Goal: Task Accomplishment & Management: Complete application form

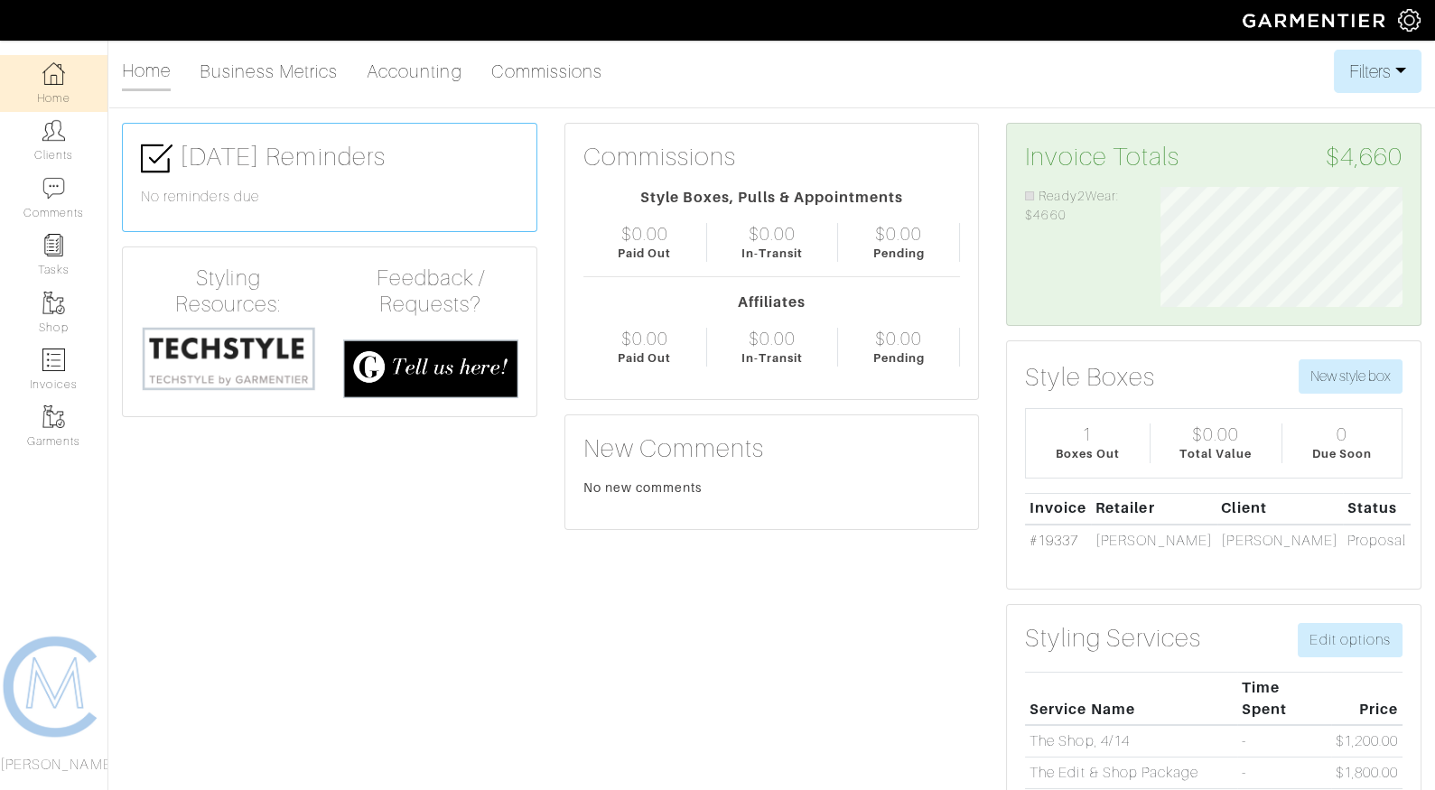
scroll to position [120, 269]
click at [66, 244] on link "Tasks" at bounding box center [53, 255] width 107 height 57
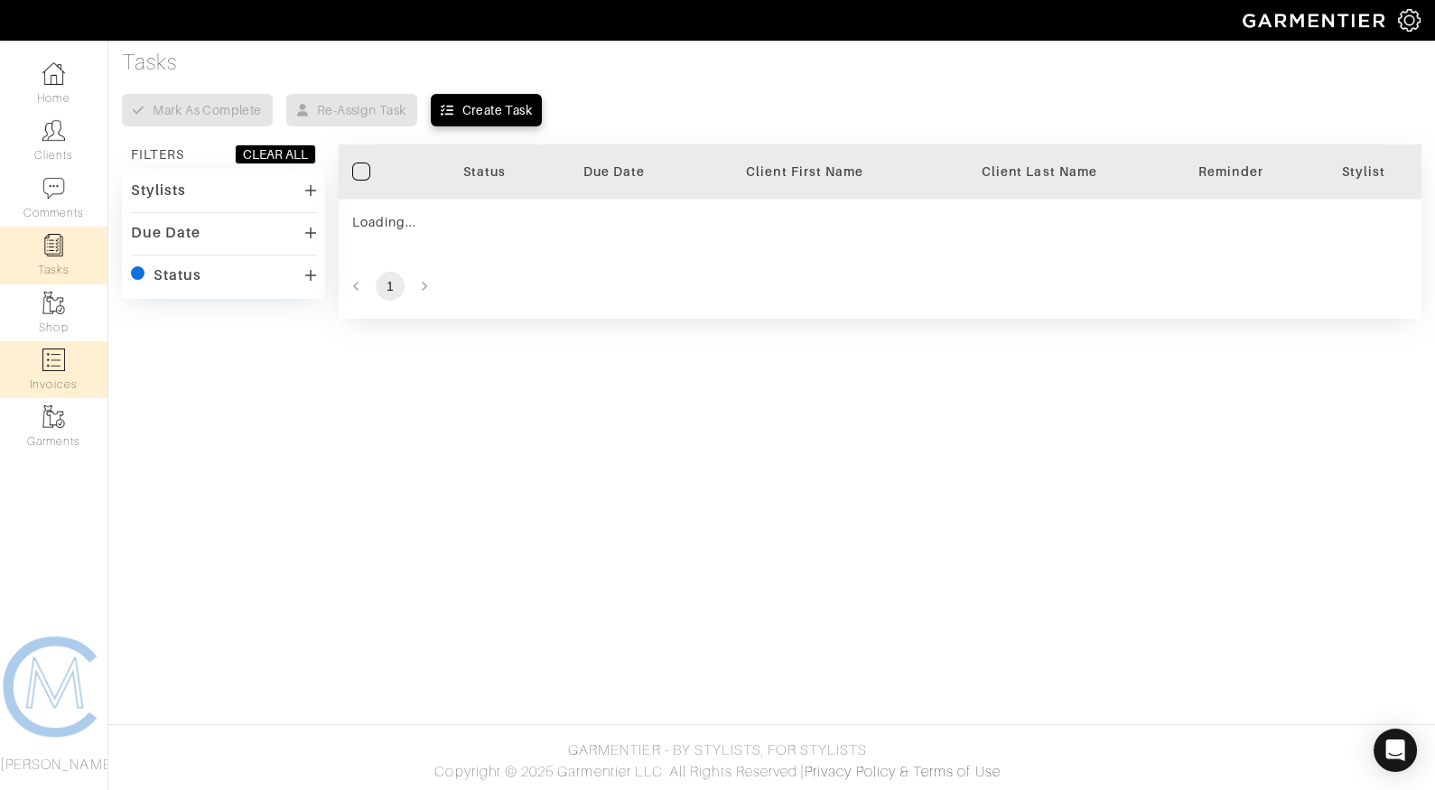
click at [53, 361] on img at bounding box center [53, 360] width 23 height 23
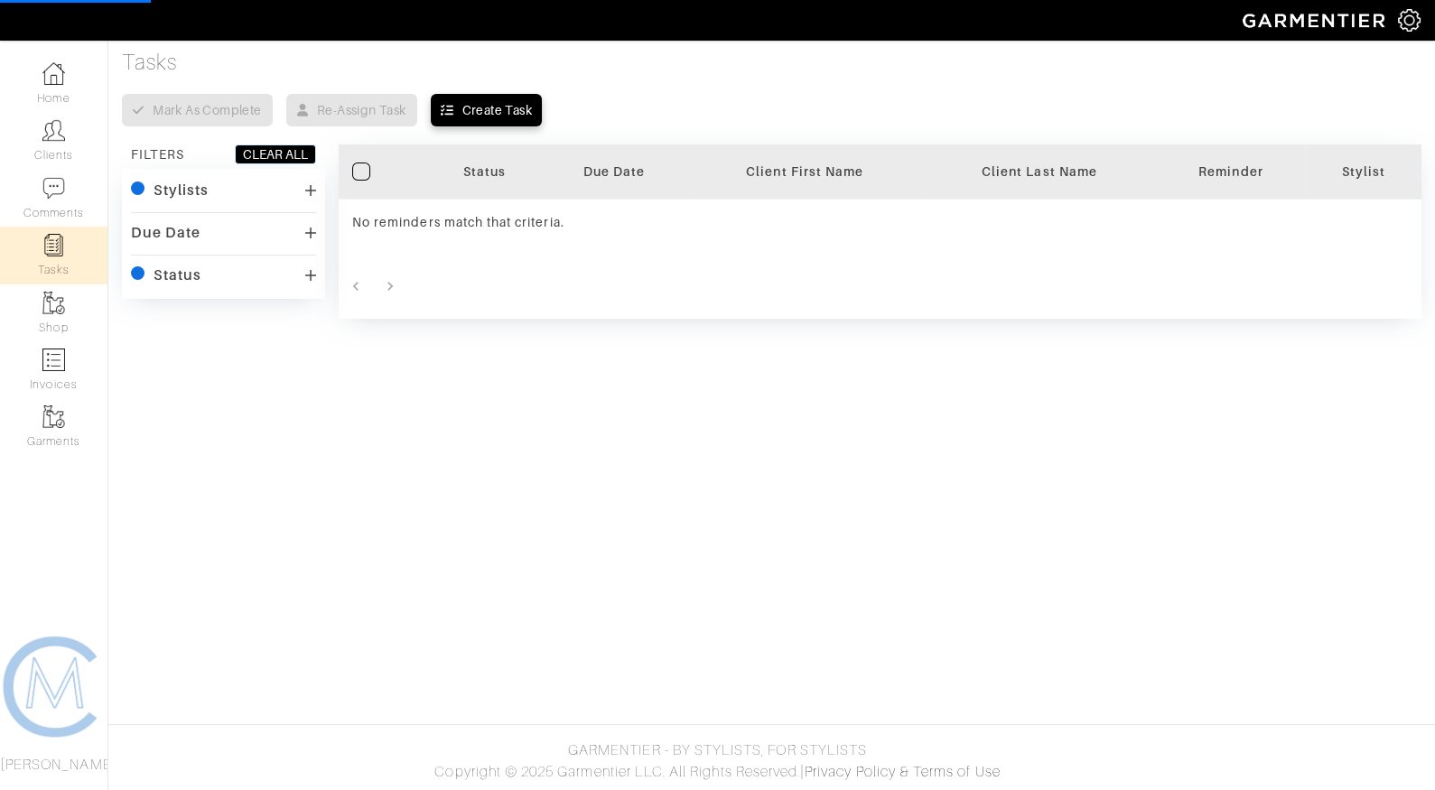
select select
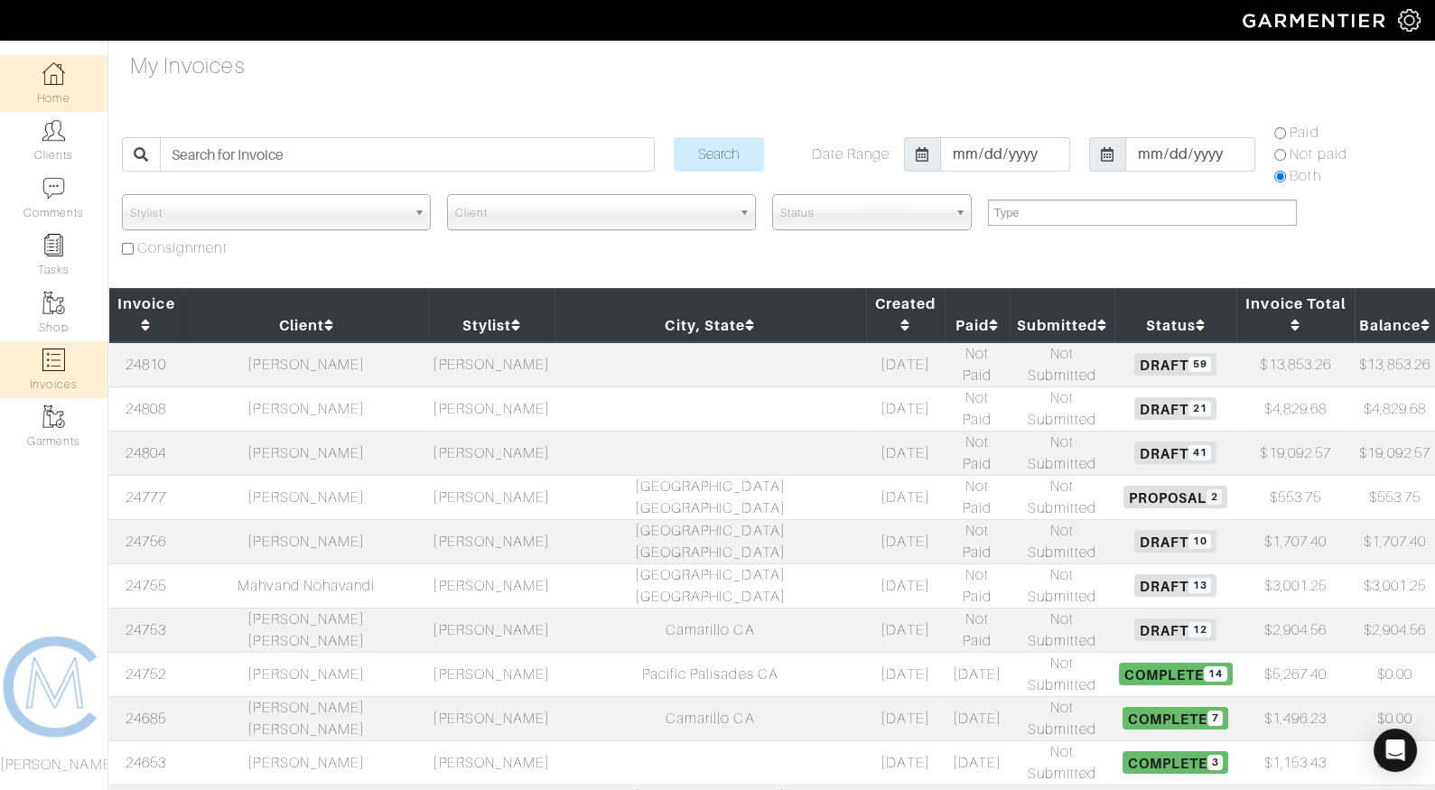
click at [66, 69] on link "Home" at bounding box center [53, 83] width 107 height 57
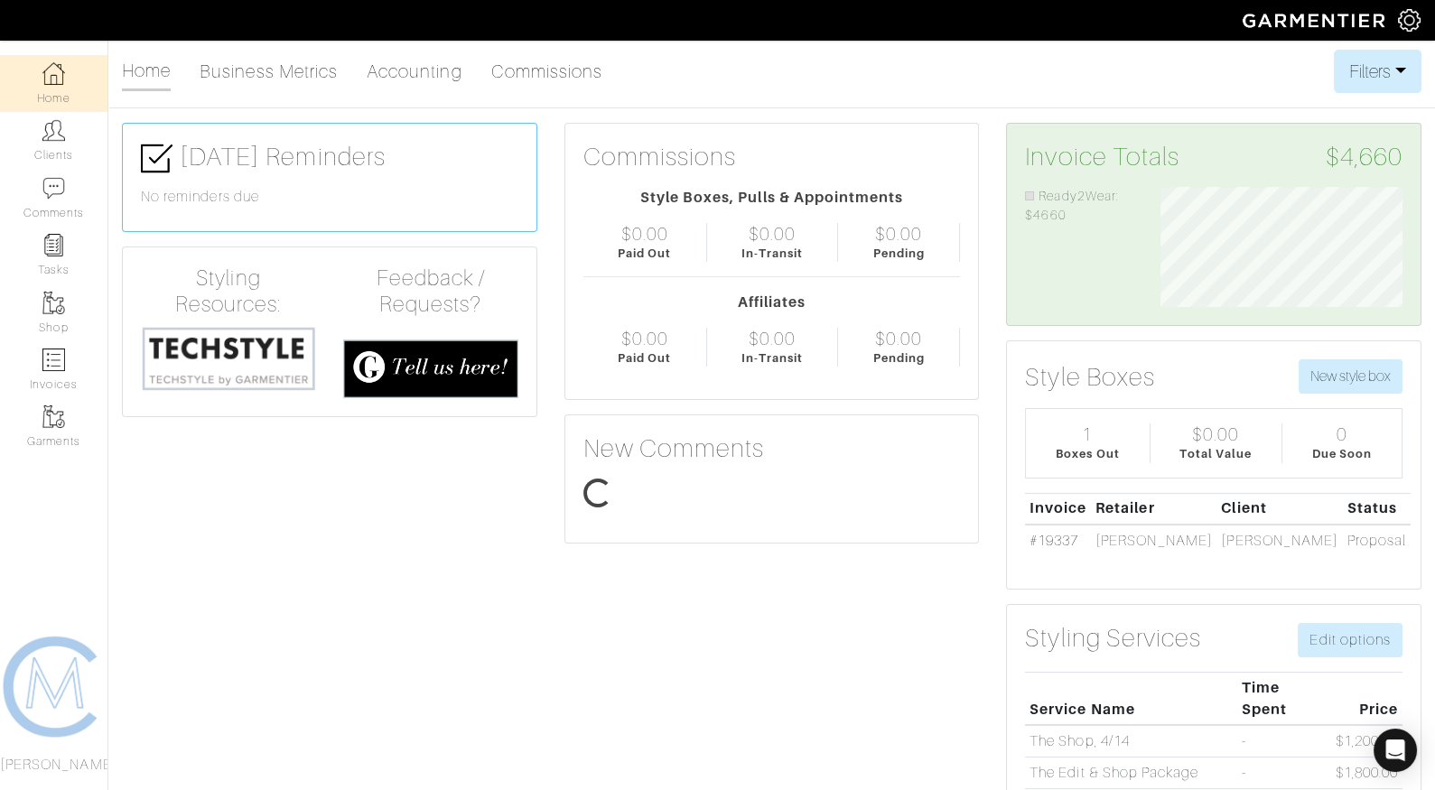
scroll to position [120, 269]
click at [61, 144] on link "Clients" at bounding box center [53, 140] width 107 height 57
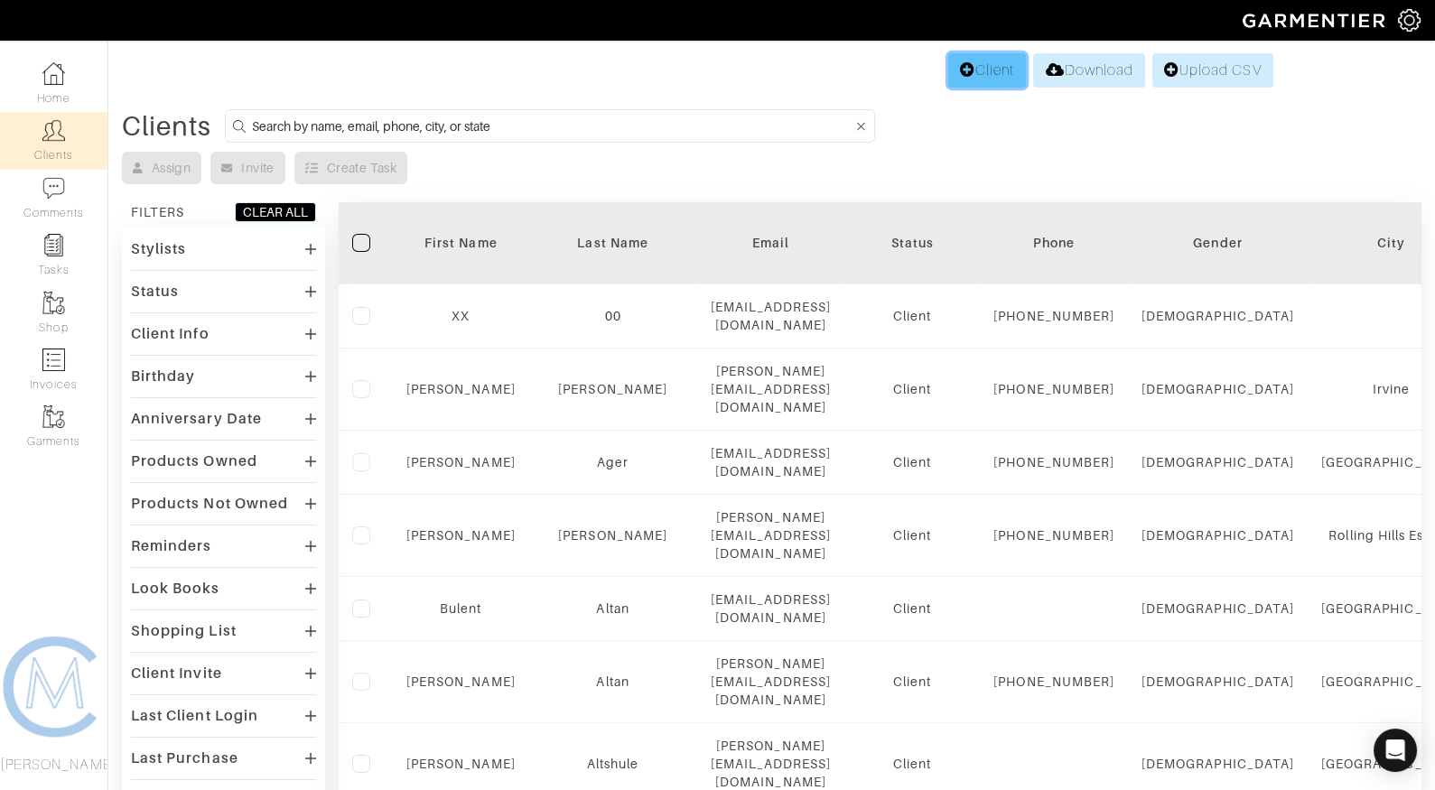
click at [972, 70] on link "Client" at bounding box center [987, 70] width 78 height 34
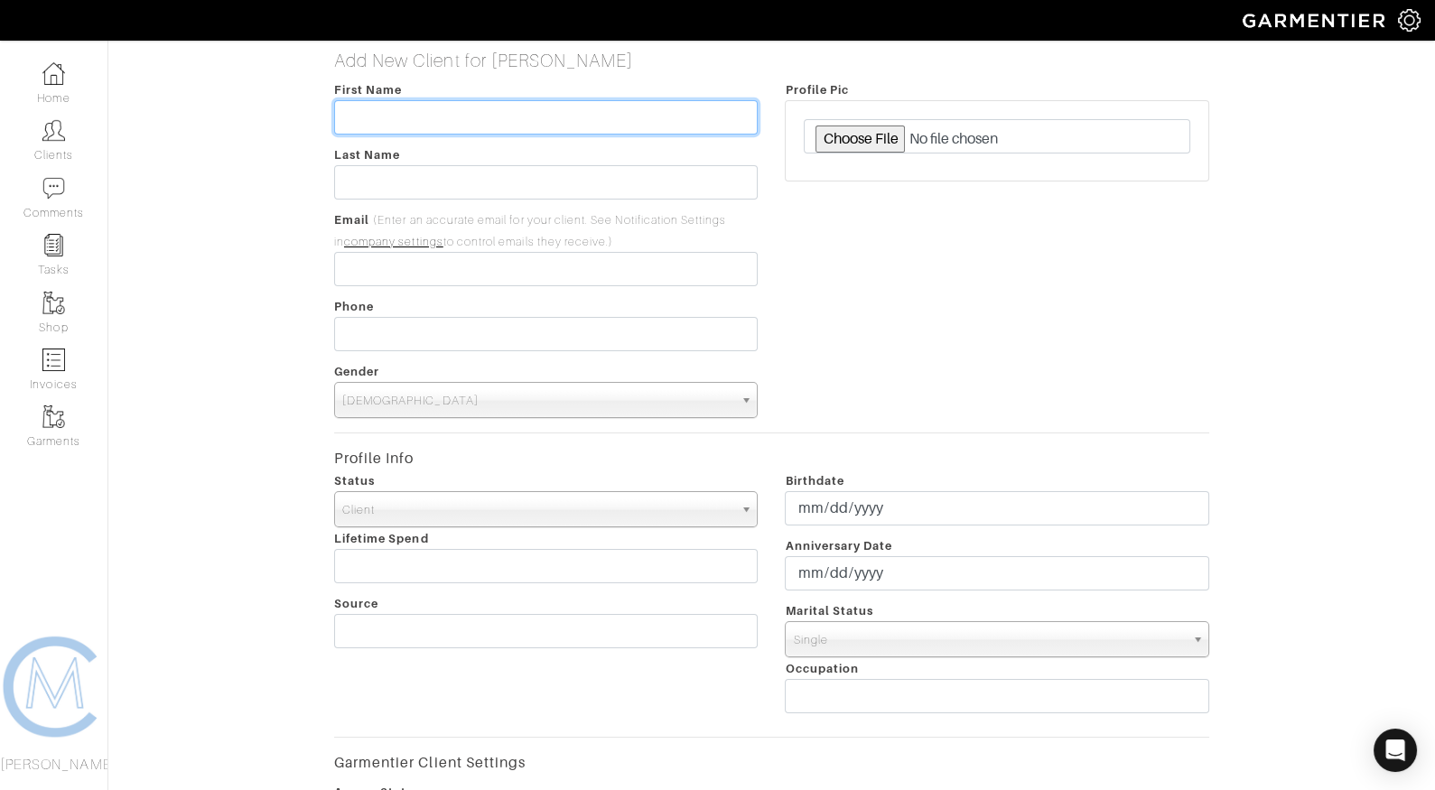
click at [704, 104] on input "text" at bounding box center [546, 117] width 424 height 34
type input "N"
click at [408, 112] on input "[PERSON_NAME]" at bounding box center [546, 117] width 424 height 34
click at [407, 113] on input "[PERSON_NAME]" at bounding box center [546, 117] width 424 height 34
type input "Matt"
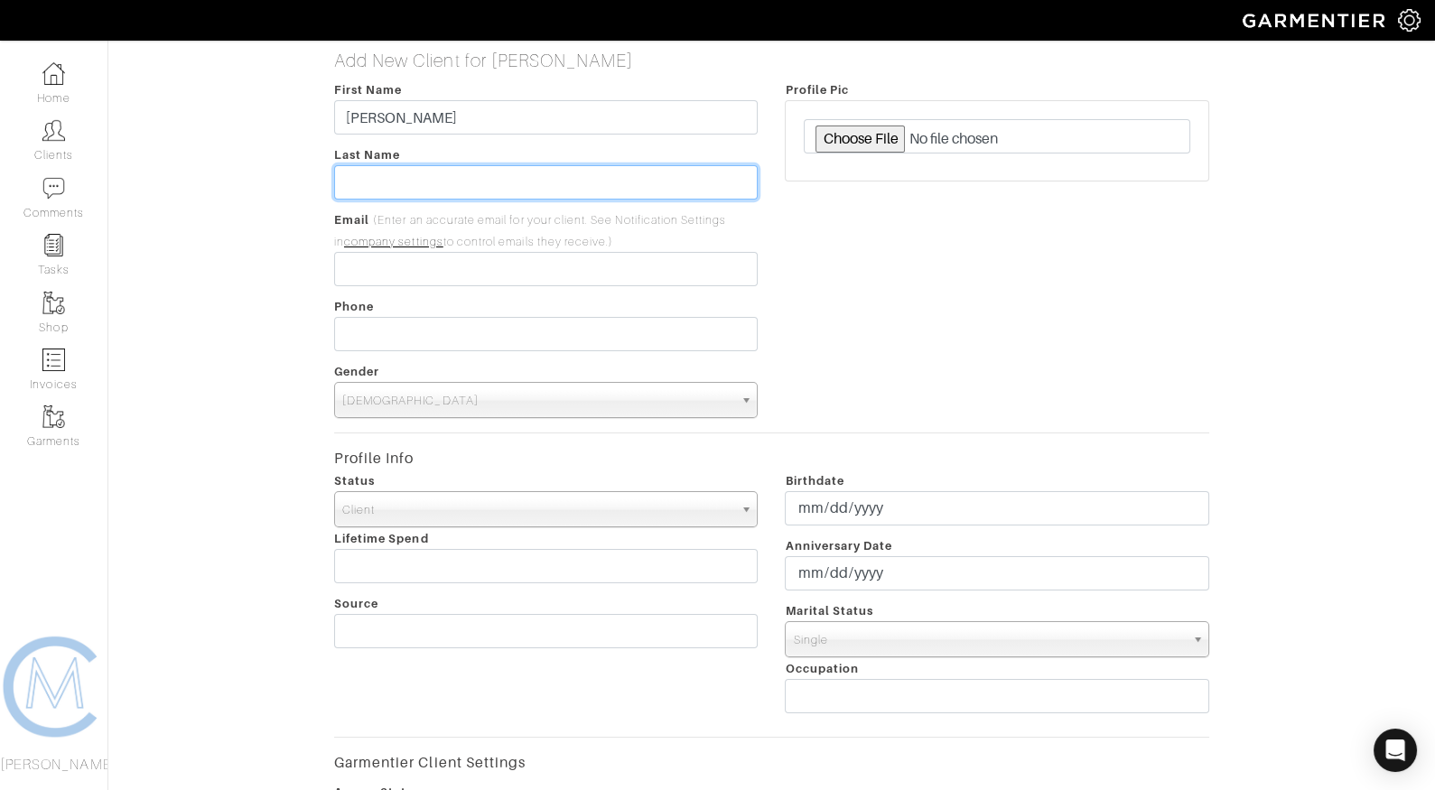
click at [378, 182] on input "text" at bounding box center [546, 182] width 424 height 34
paste input "Dubeck"
type input "Dubeck"
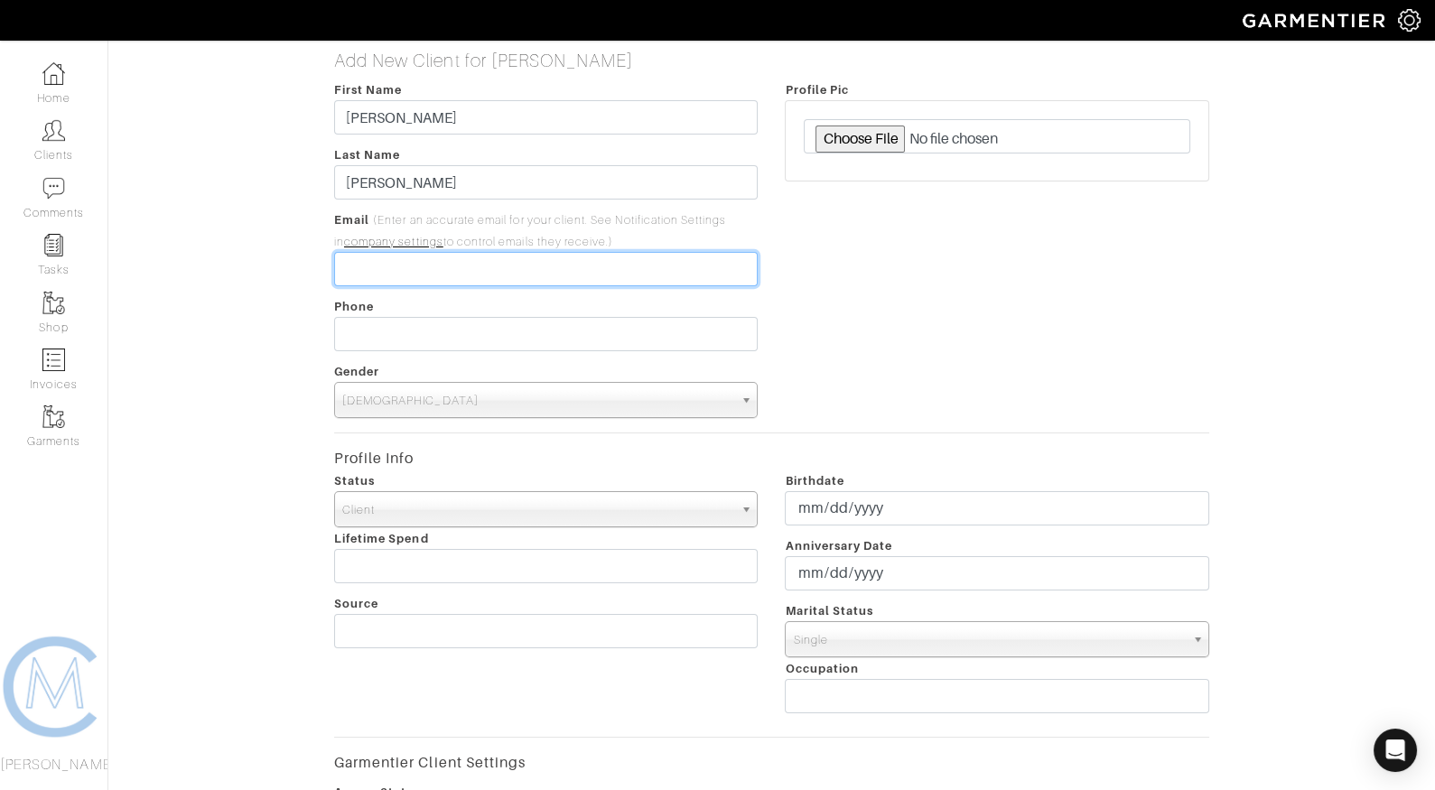
click at [380, 281] on input "email" at bounding box center [546, 269] width 424 height 34
paste input "[EMAIL_ADDRESS][DOMAIN_NAME]"
type input "[EMAIL_ADDRESS][DOMAIN_NAME]"
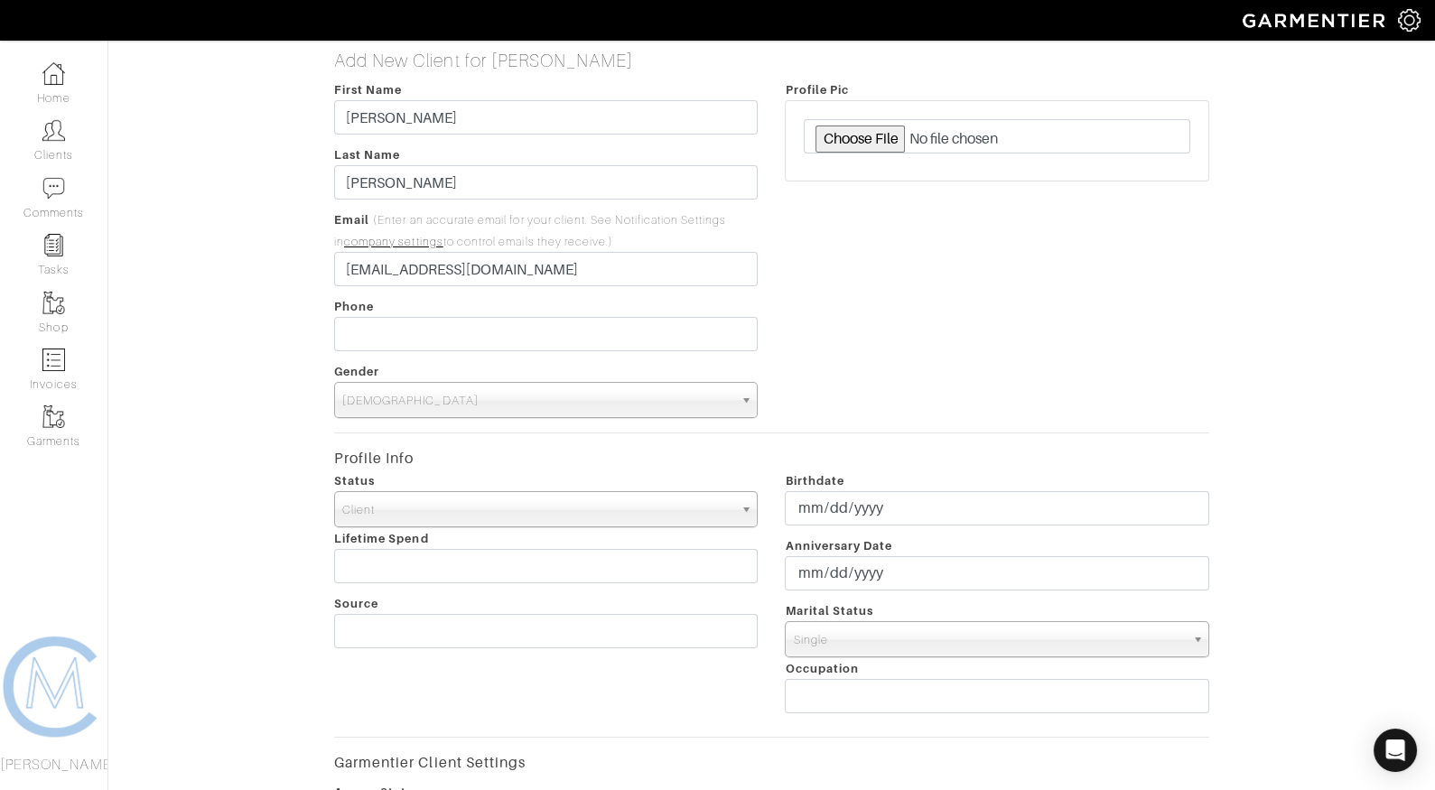
click at [817, 637] on span "Single" at bounding box center [989, 640] width 392 height 36
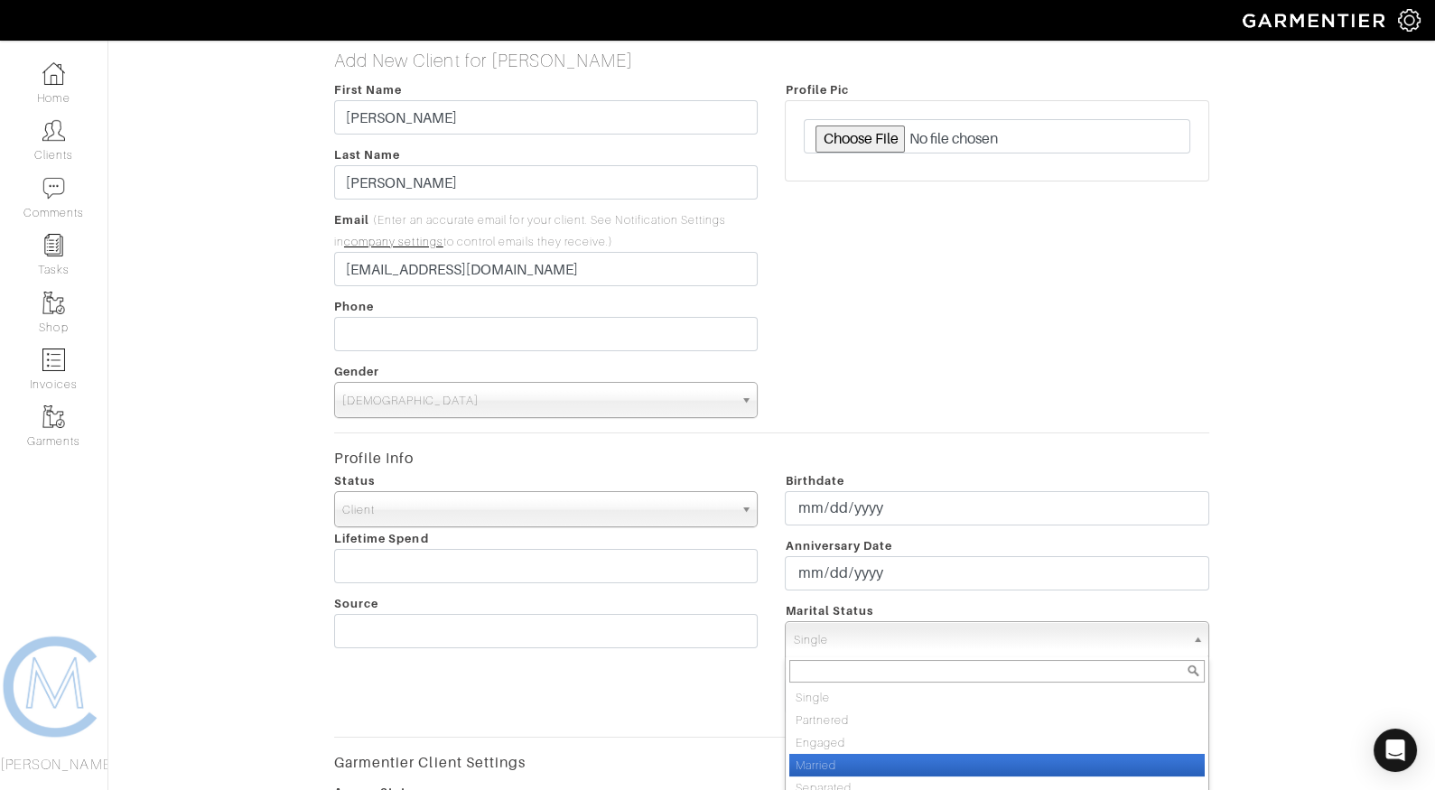
click at [825, 760] on li "Married" at bounding box center [996, 765] width 415 height 23
select select "Married"
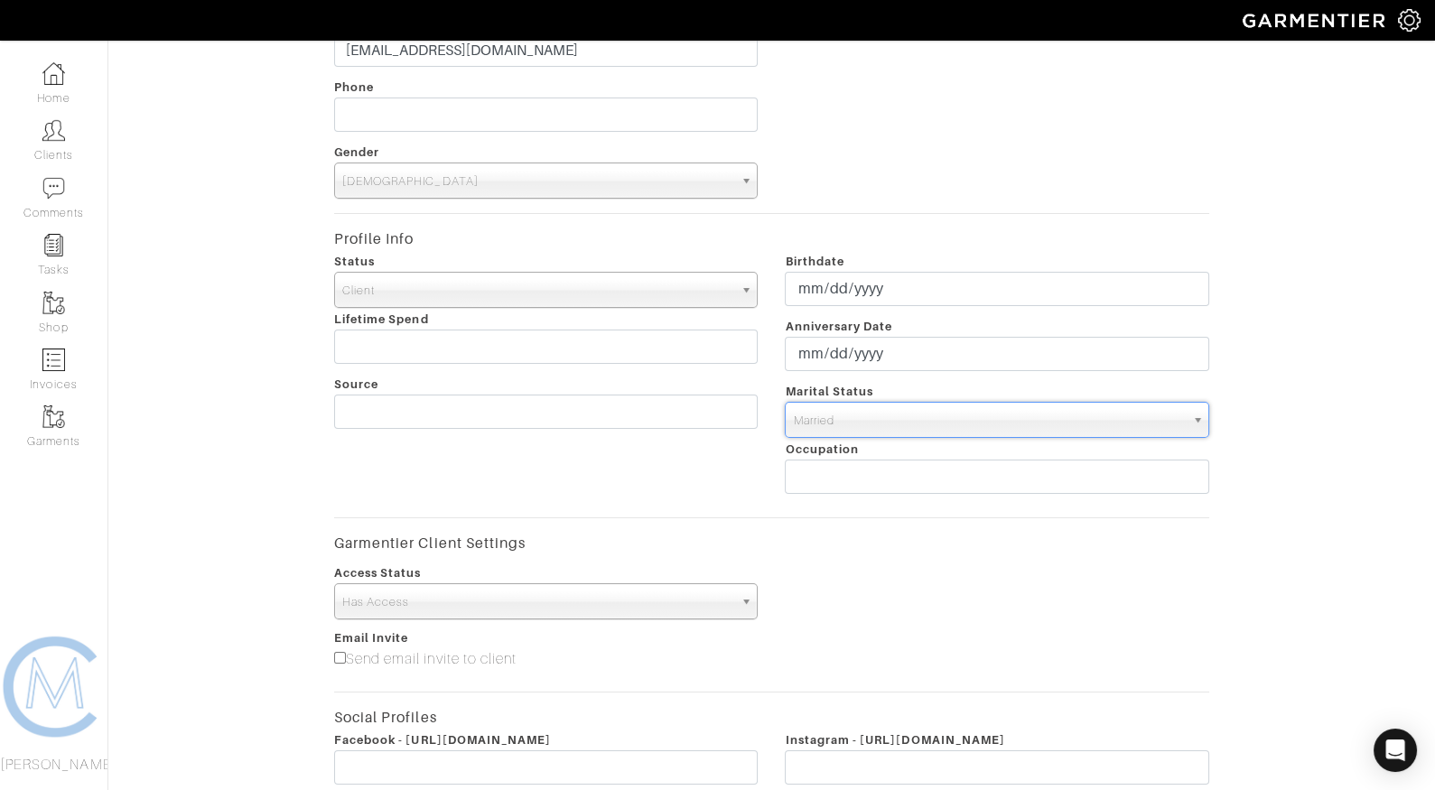
scroll to position [232, 0]
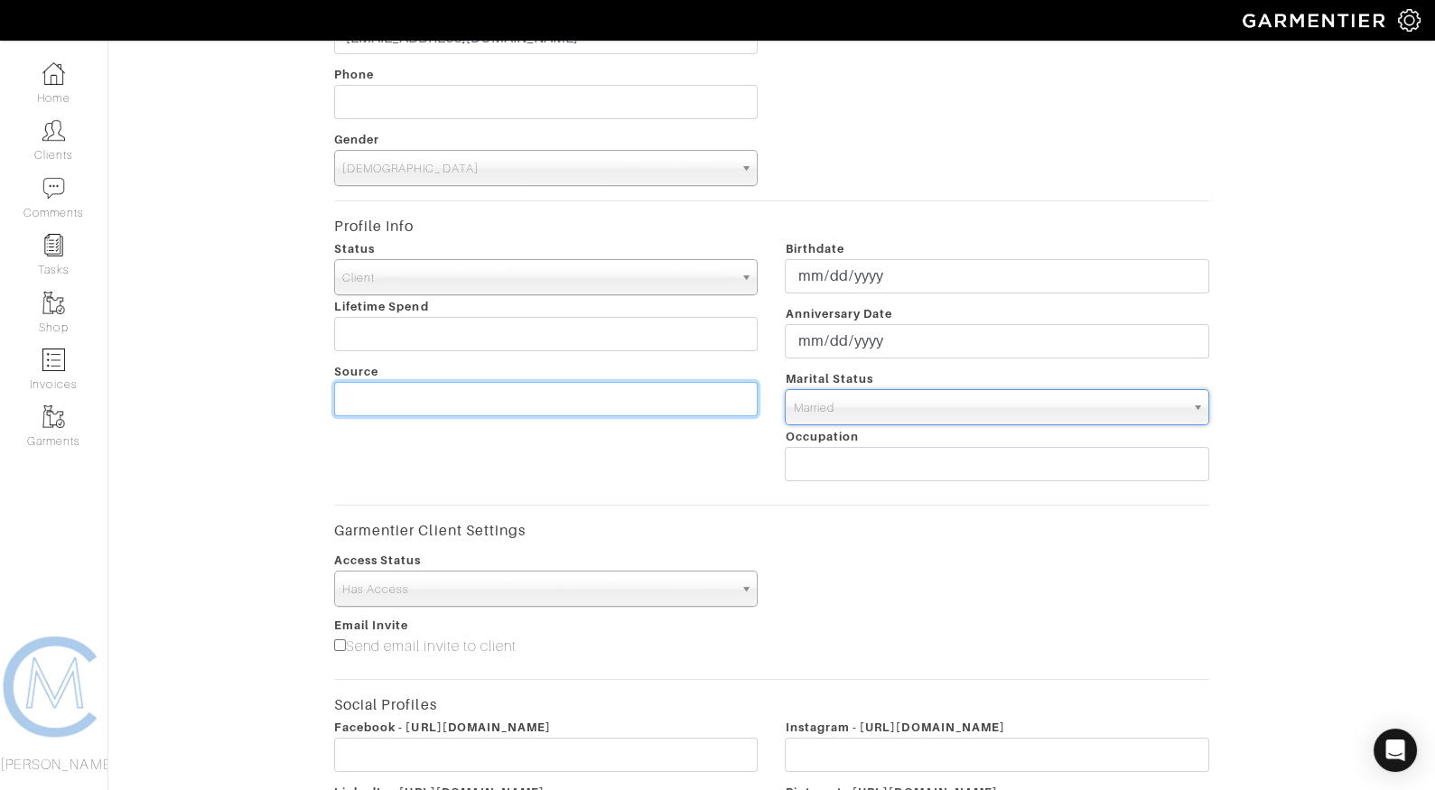
click at [662, 408] on input "text" at bounding box center [546, 399] width 424 height 34
drag, startPoint x: 351, startPoint y: 397, endPoint x: 308, endPoint y: 394, distance: 43.5
click at [316, 395] on div "Add New Client for Carolyn Martin First Name Matt Last Name Dubeck Email (Enter…" at bounding box center [772, 408] width 1354 height 1180
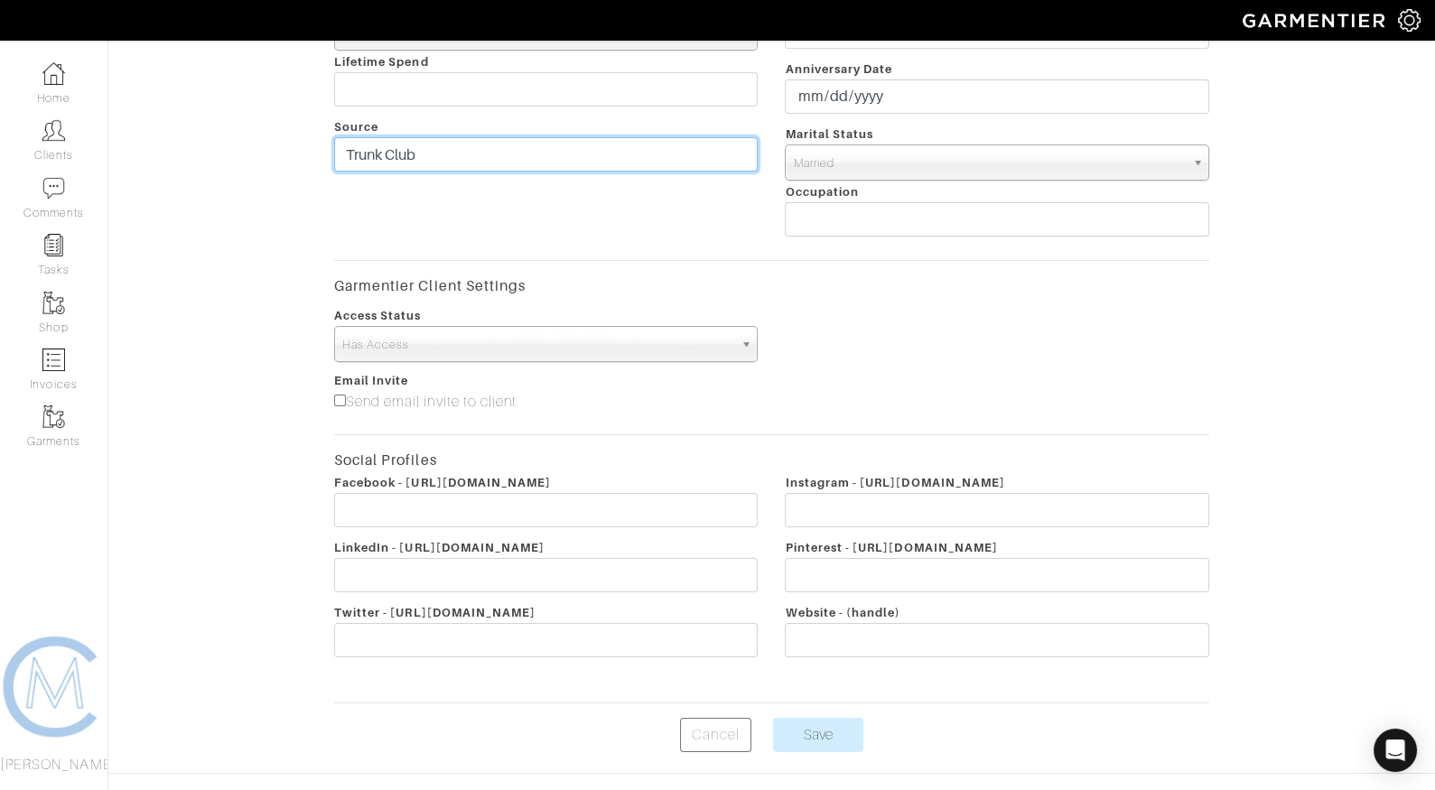
scroll to position [522, 0]
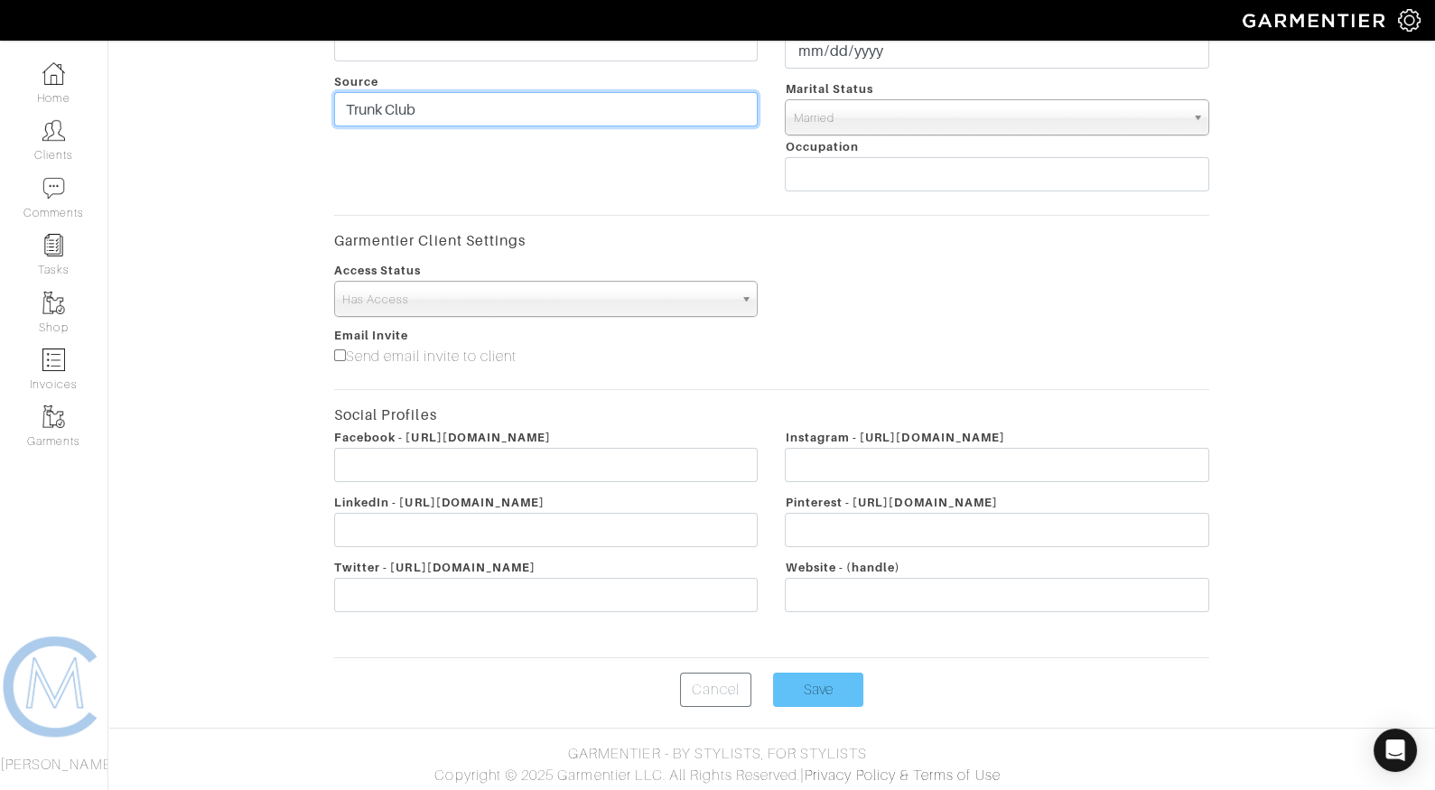
type input "Trunk Club"
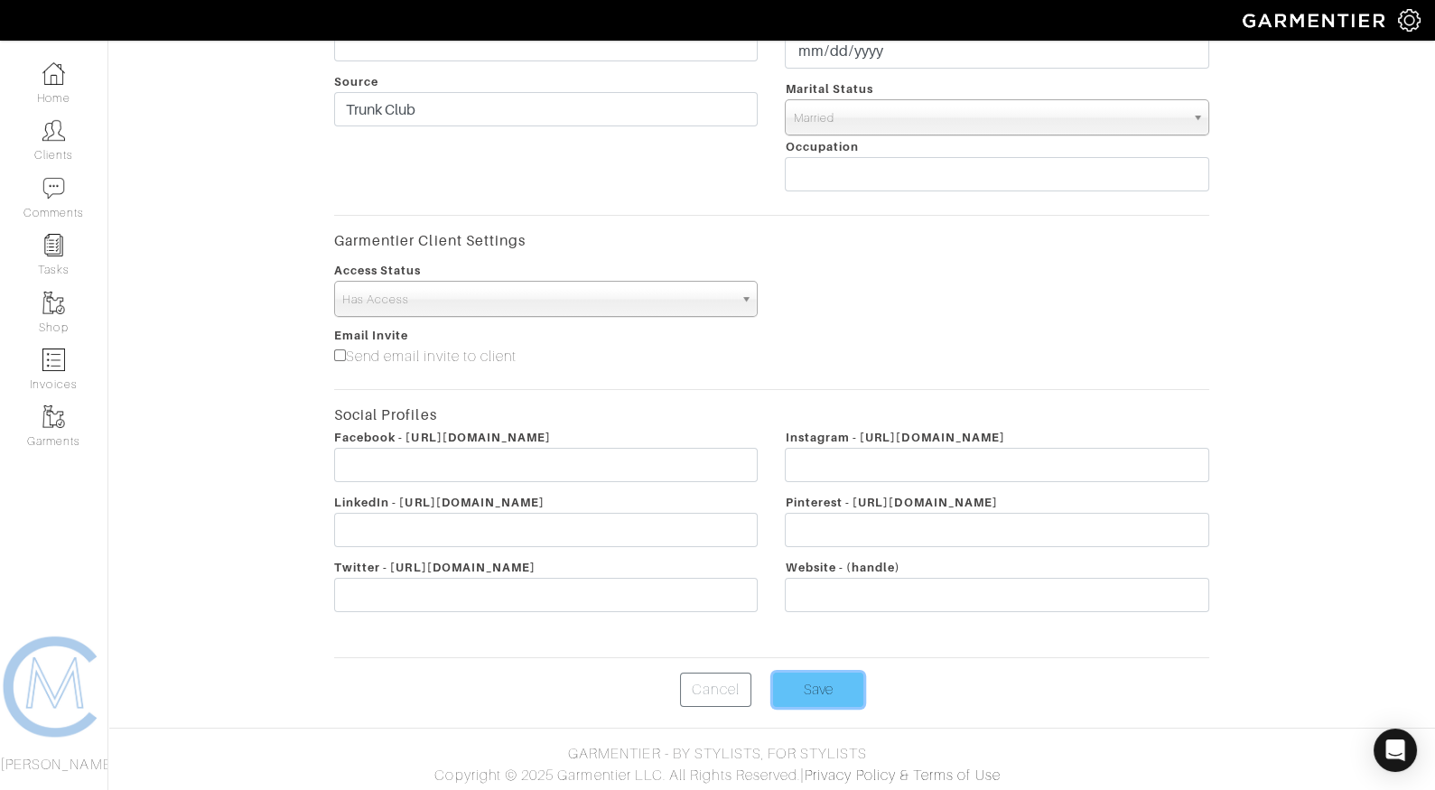
click at [819, 674] on input "Save" at bounding box center [818, 690] width 90 height 34
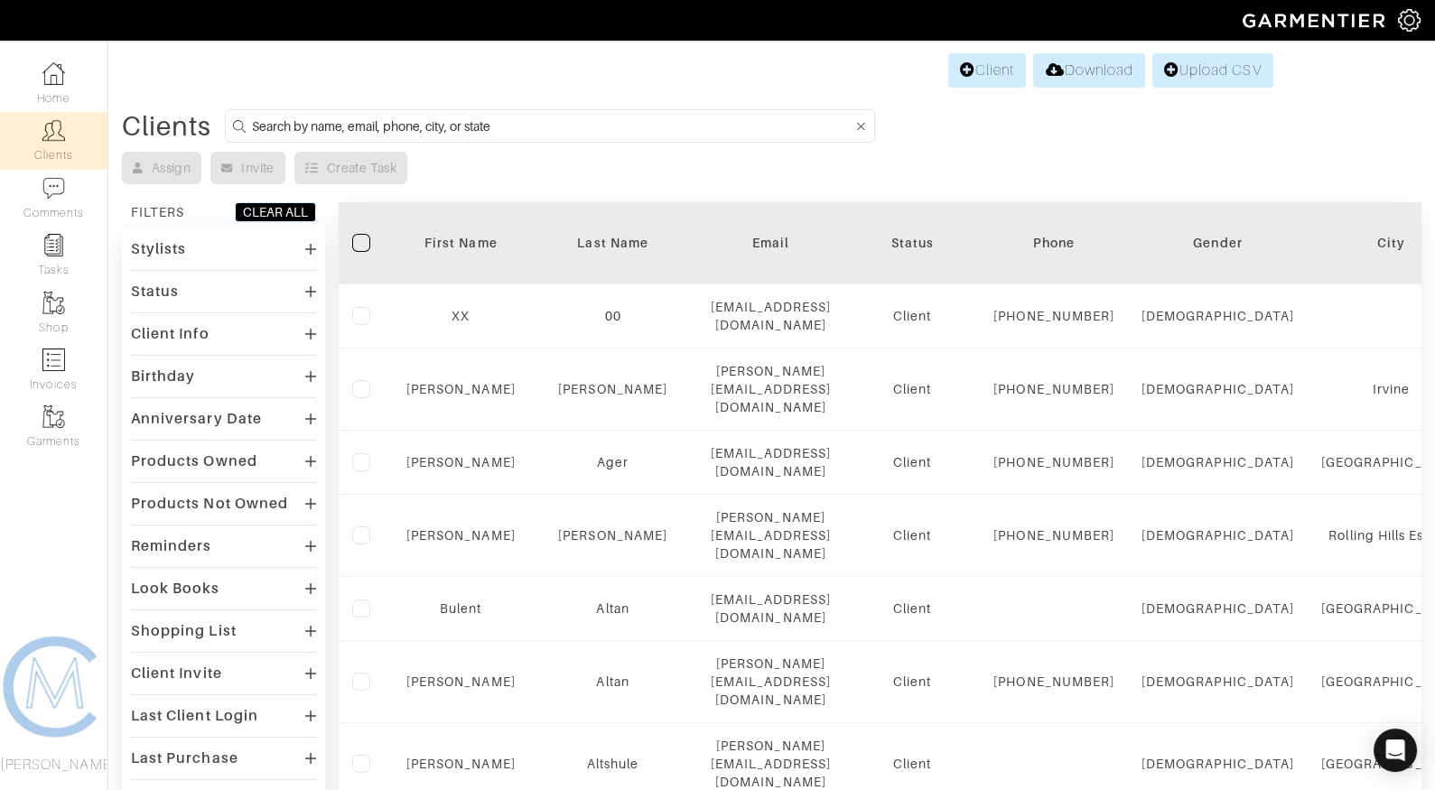
click at [558, 119] on input at bounding box center [552, 126] width 601 height 23
type input "matt dubeck"
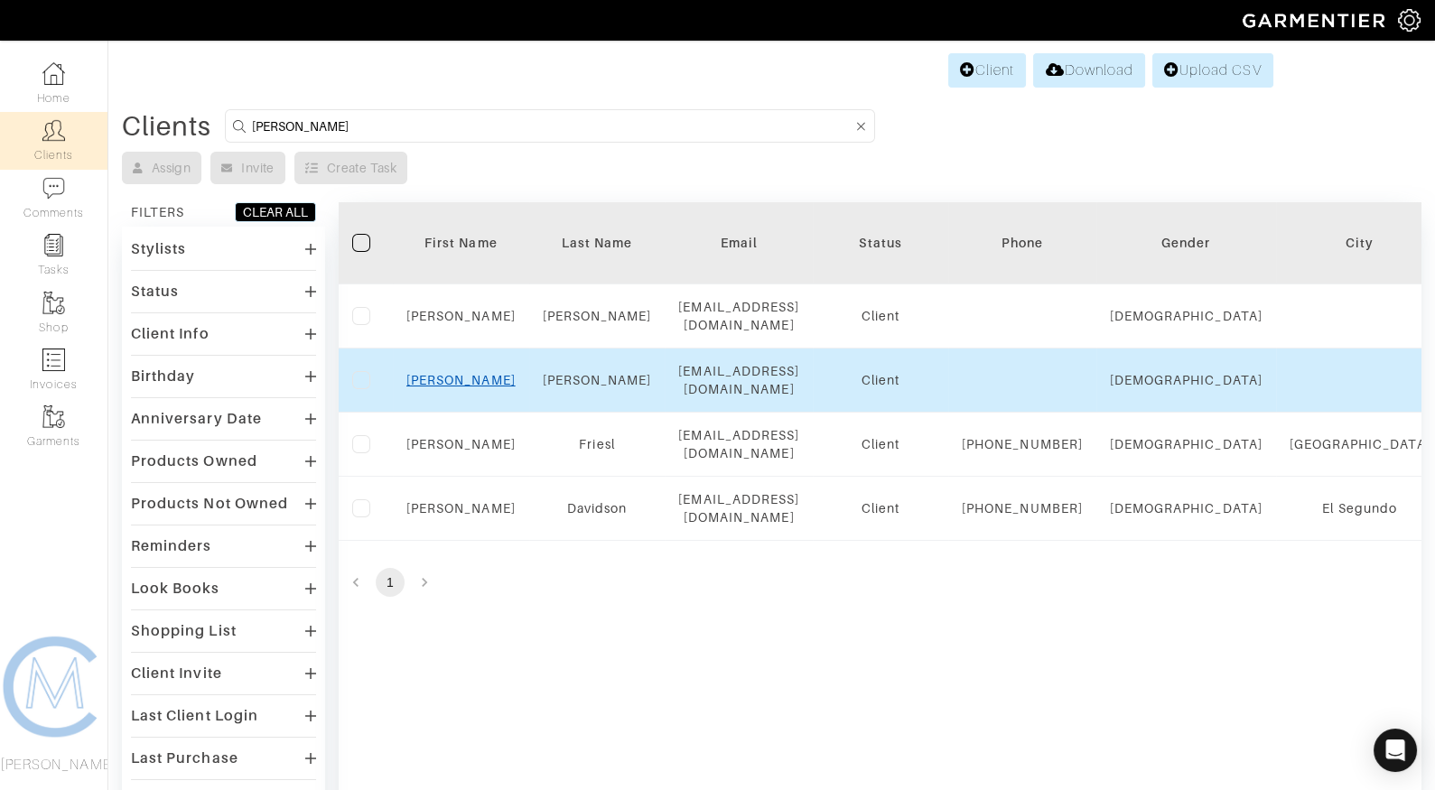
click at [459, 373] on link "Matt" at bounding box center [460, 380] width 109 height 14
